Goal: Go to known website: Access a specific website the user already knows

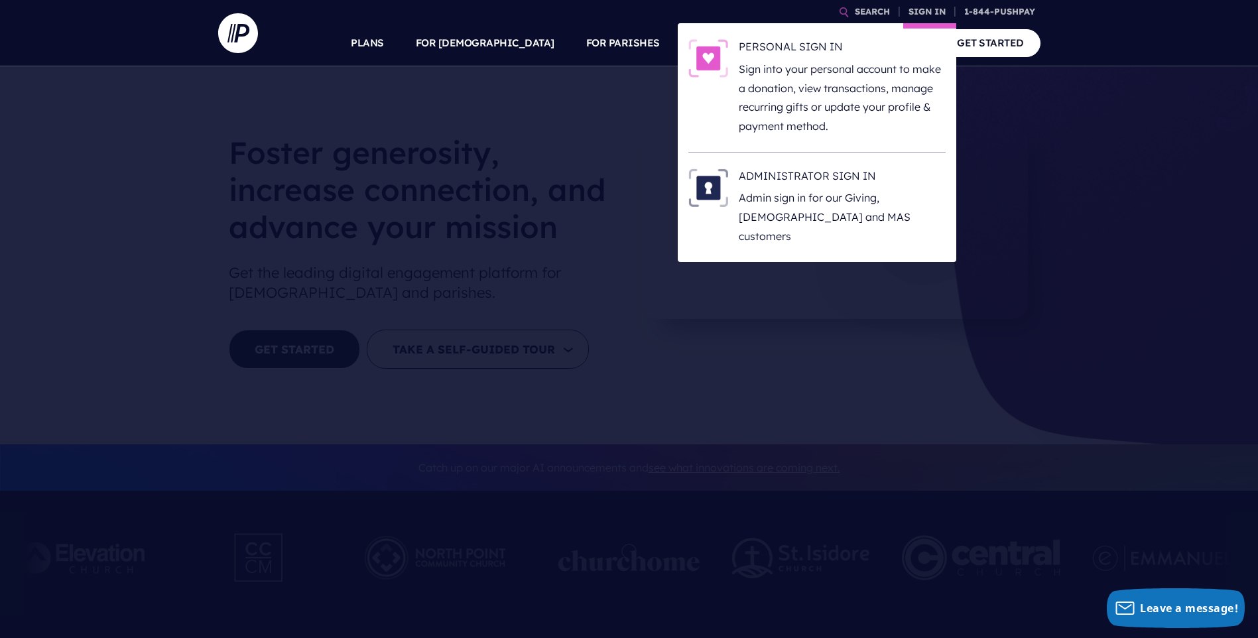
click at [821, 167] on li "ADMINISTRATOR SIGN IN Admin sign in for our Giving, [DEMOGRAPHIC_DATA] and MAS …" at bounding box center [817, 207] width 257 height 109
click at [819, 174] on h6 "ADMINISTRATOR SIGN IN" at bounding box center [842, 179] width 207 height 20
click at [821, 176] on h6 "ADMINISTRATOR SIGN IN" at bounding box center [842, 179] width 207 height 20
click at [807, 180] on h6 "ADMINISTRATOR SIGN IN" at bounding box center [842, 179] width 207 height 20
